Goal: Information Seeking & Learning: Learn about a topic

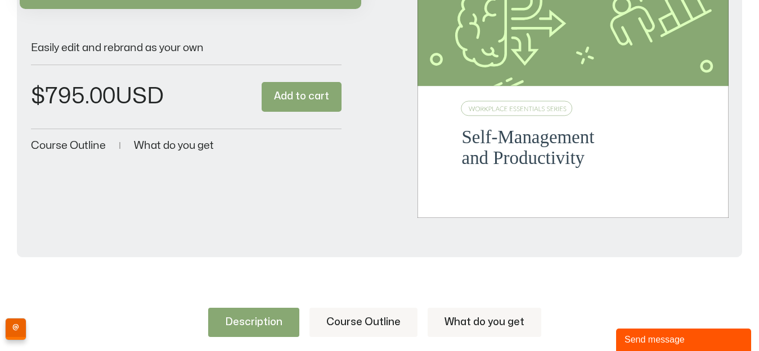
scroll to position [322, 0]
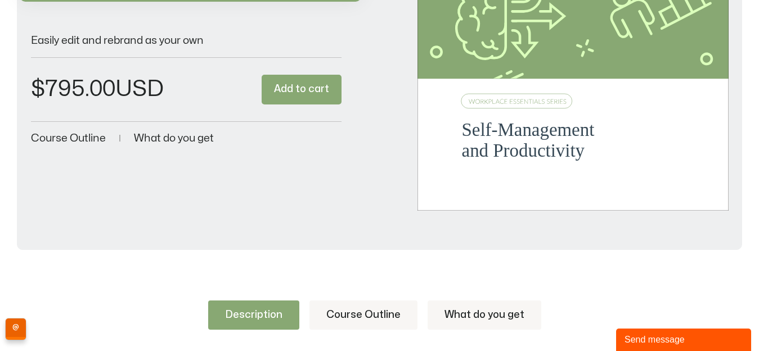
click at [70, 134] on span "Course Outline" at bounding box center [68, 138] width 75 height 11
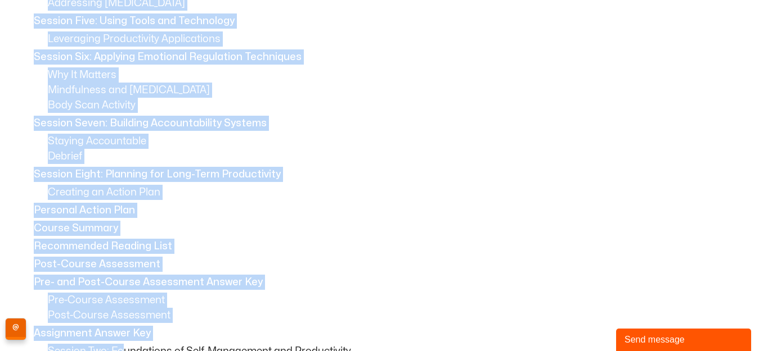
scroll to position [917, 0]
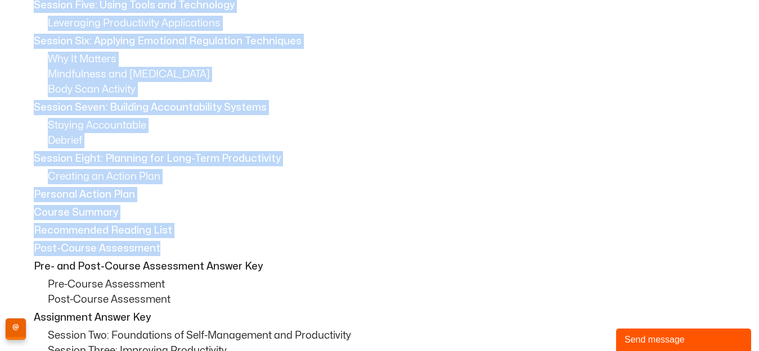
drag, startPoint x: 34, startPoint y: 182, endPoint x: 171, endPoint y: 248, distance: 152.4
click at [171, 248] on div "Session One: Course Overview Course Overview Learning Objectives Pre-Assignment…" at bounding box center [379, 61] width 697 height 596
copy div "Session One: Course Overview Course Overview Learning Objectives Pre-Assignment…"
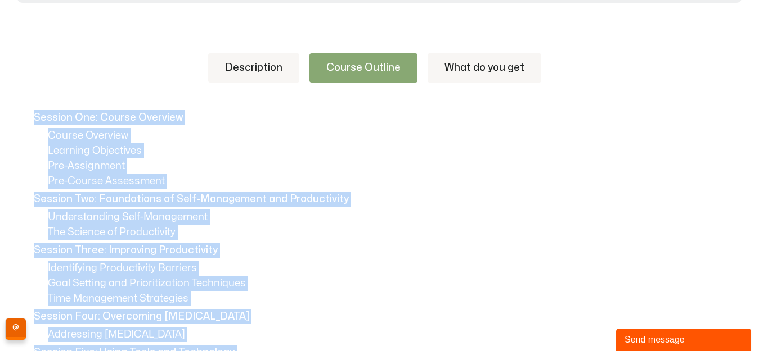
scroll to position [262, 0]
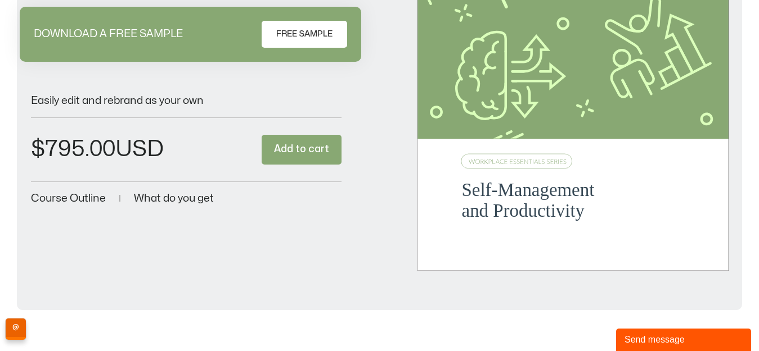
click at [159, 202] on span "What do you get" at bounding box center [174, 198] width 80 height 11
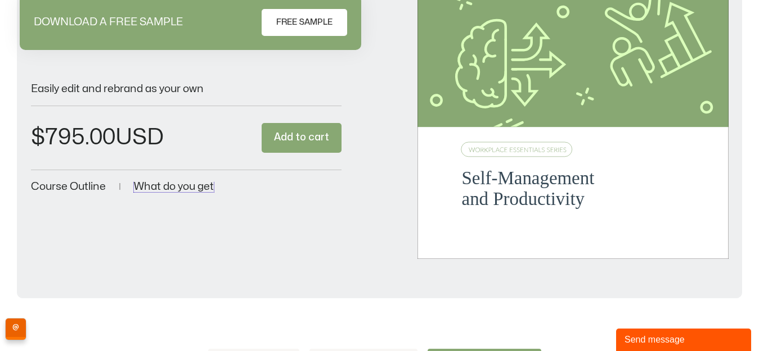
scroll to position [69, 0]
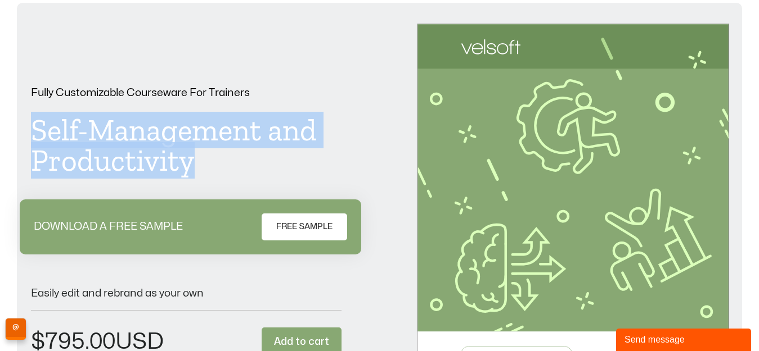
drag, startPoint x: 31, startPoint y: 127, endPoint x: 191, endPoint y: 157, distance: 162.1
click at [191, 157] on h1 "Self-Management and Productivity" at bounding box center [186, 145] width 311 height 61
copy h1 "Self-Management and Productivity"
